Goal: Check status

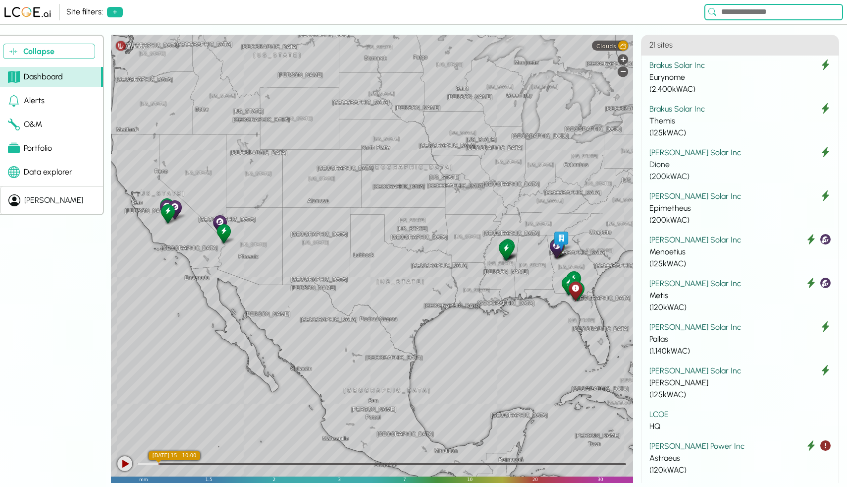
click at [673, 160] on div "Dione" at bounding box center [740, 165] width 181 height 12
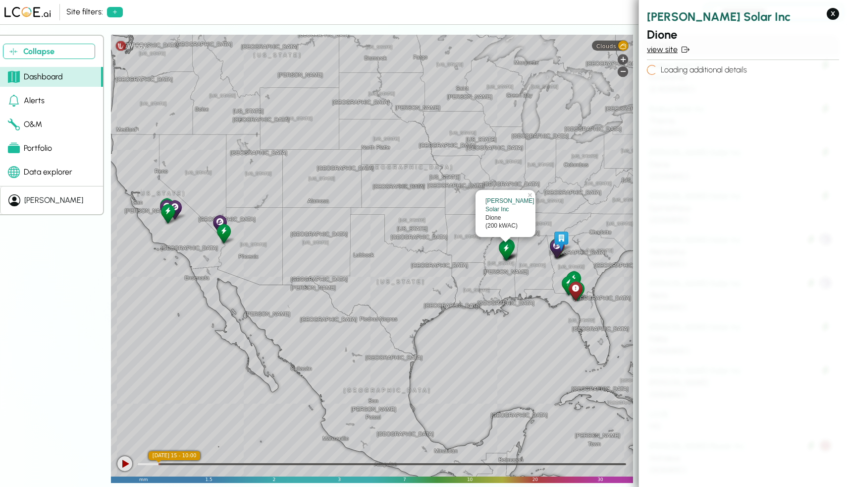
click at [663, 51] on link "view site" at bounding box center [743, 50] width 192 height 12
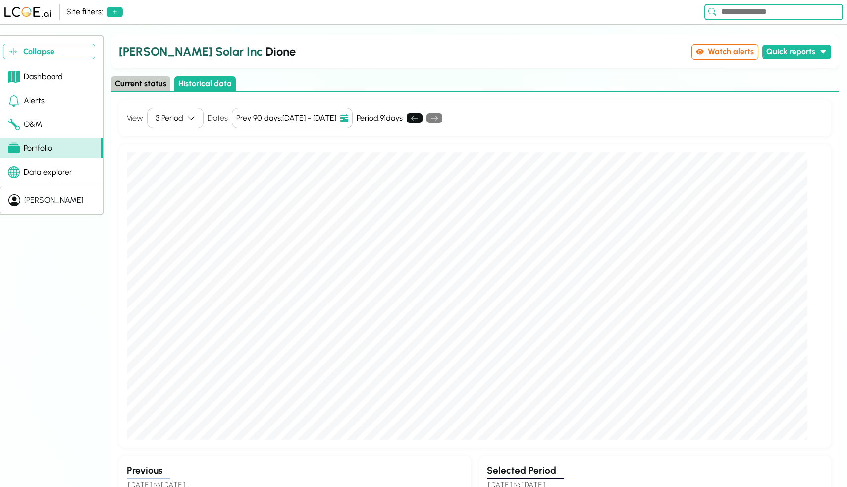
click at [142, 77] on button "Current status" at bounding box center [140, 83] width 59 height 14
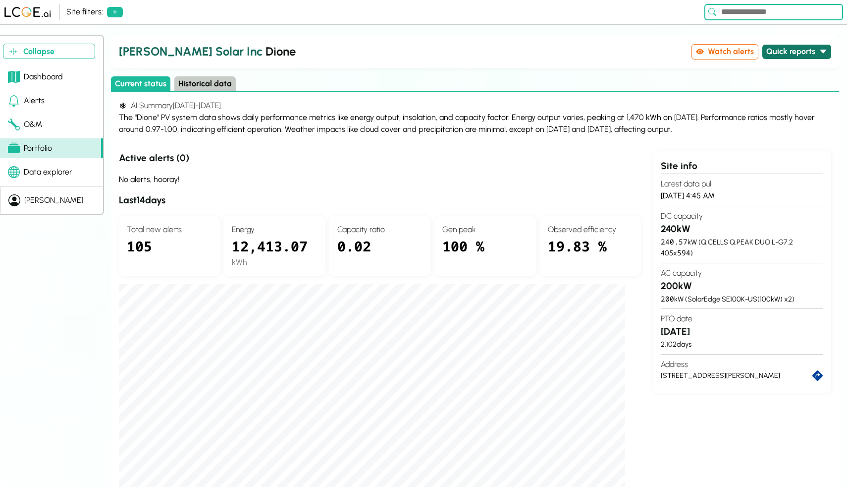
click at [791, 55] on button "Quick reports" at bounding box center [797, 52] width 69 height 14
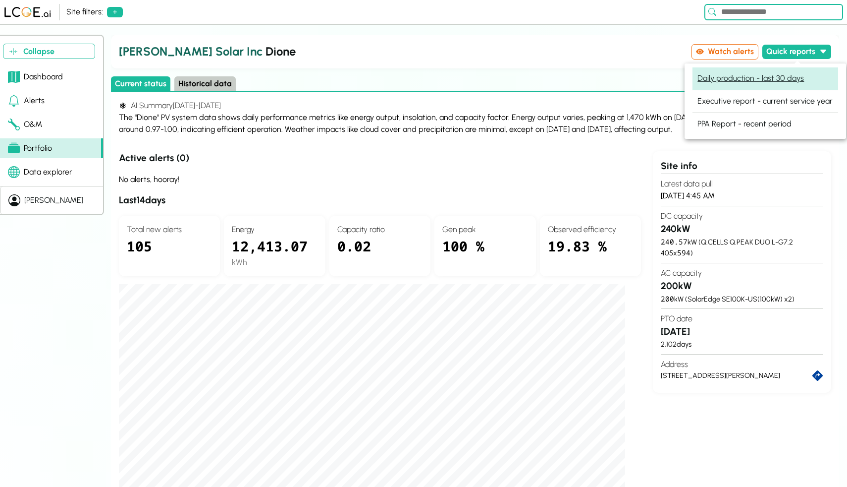
click at [741, 83] on button "Daily production - last 30 days" at bounding box center [751, 78] width 114 height 14
